Goal: Transaction & Acquisition: Purchase product/service

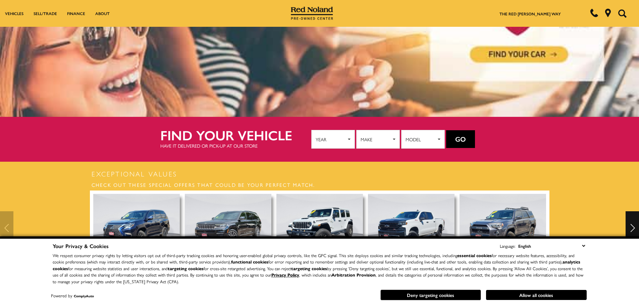
scroll to position [101, 0]
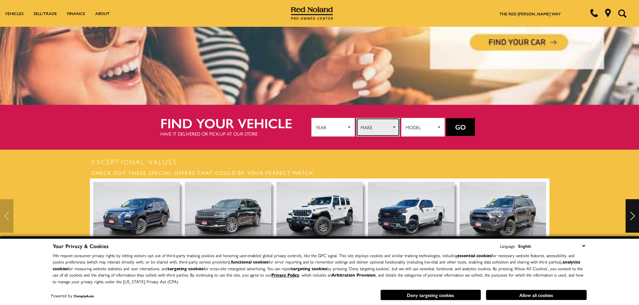
click at [378, 122] on span "Make" at bounding box center [375, 127] width 31 height 10
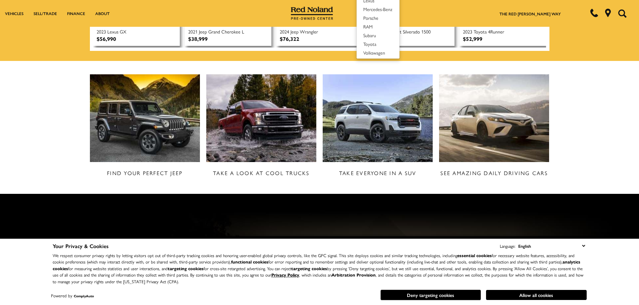
scroll to position [201, 0]
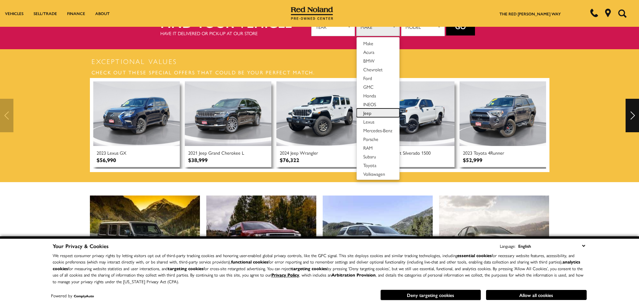
click at [367, 110] on span "Jeep" at bounding box center [367, 113] width 8 height 7
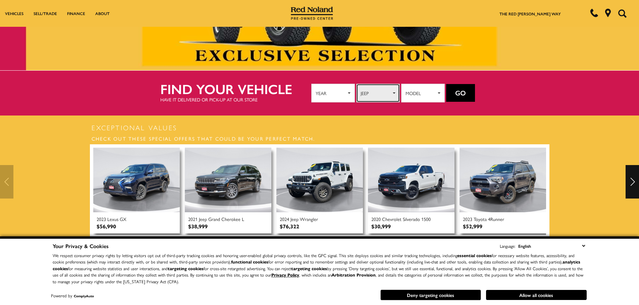
scroll to position [134, 0]
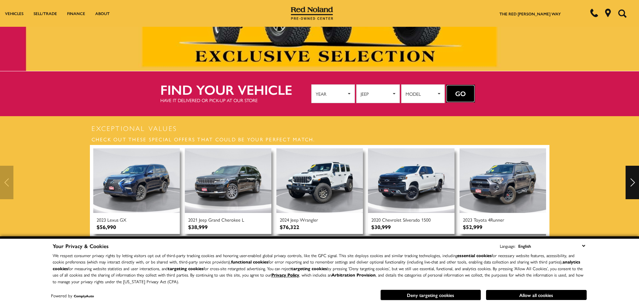
click at [459, 93] on button "Go" at bounding box center [460, 94] width 29 height 18
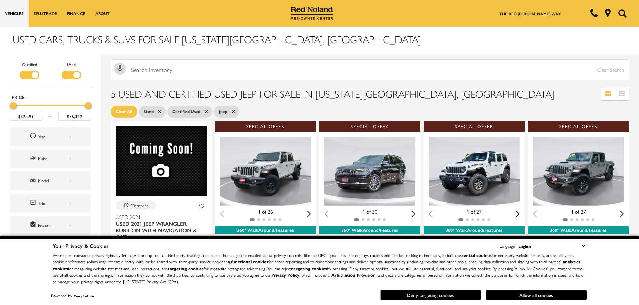
click at [434, 296] on button "Deny targeting cookies" at bounding box center [430, 295] width 101 height 11
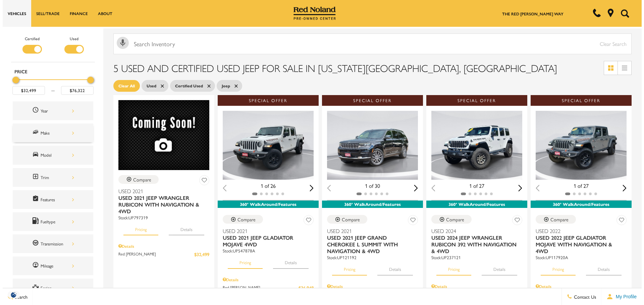
scroll to position [34, 0]
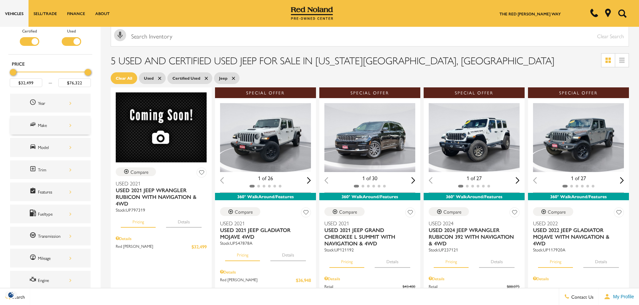
click at [55, 124] on div "Make" at bounding box center [55, 125] width 34 height 7
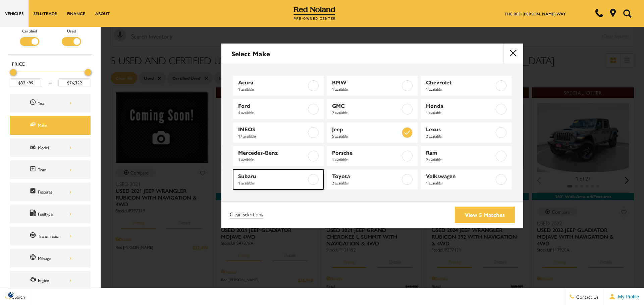
click at [309, 179] on label at bounding box center [313, 179] width 11 height 11
type input "$31,240"
checkbox input "true"
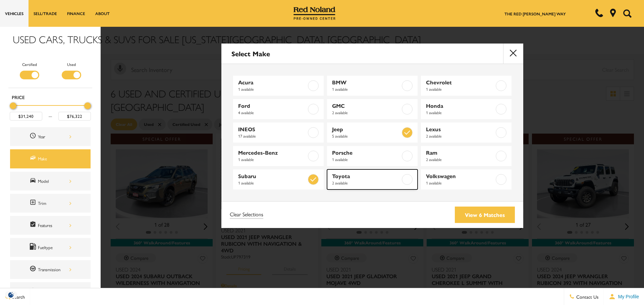
click at [407, 180] on label at bounding box center [407, 179] width 11 height 11
type input "$30,989"
checkbox input "true"
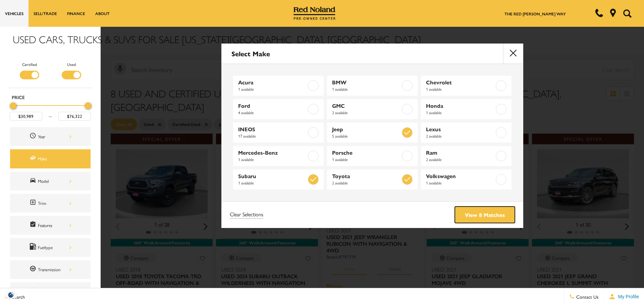
click at [497, 208] on link "View 8 Matches" at bounding box center [485, 215] width 60 height 16
